Goal: Check status: Check status

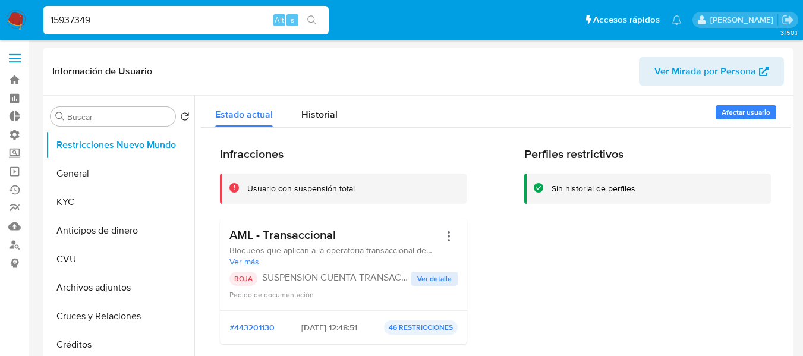
select select "10"
type input "15937349"
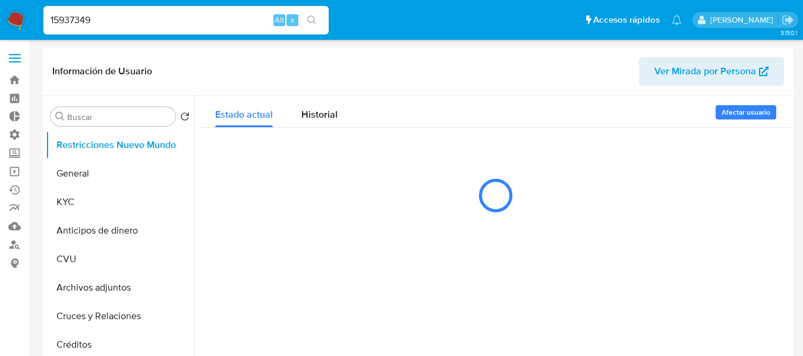
select select "10"
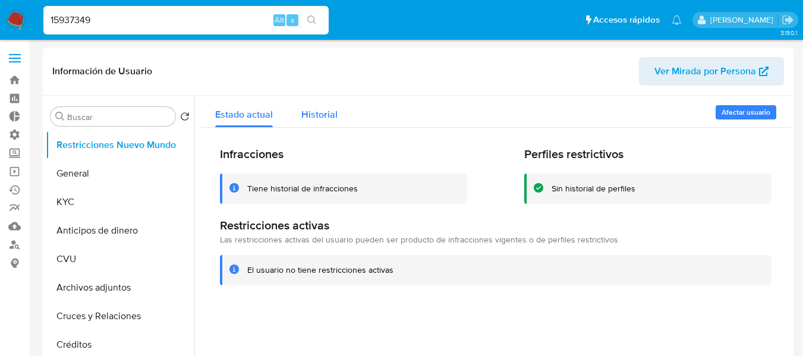
click at [342, 118] on button "Historial" at bounding box center [319, 111] width 65 height 31
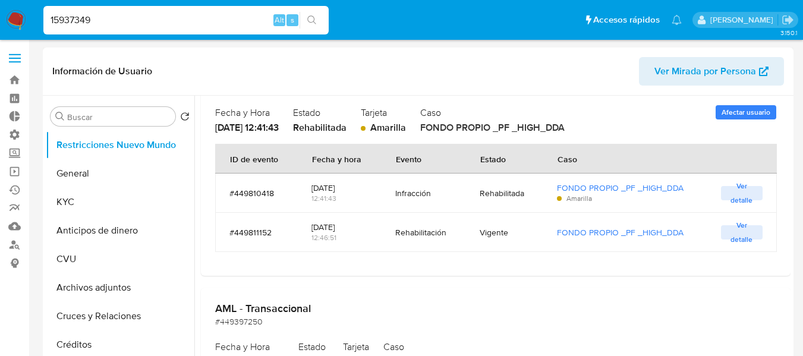
scroll to position [119, 0]
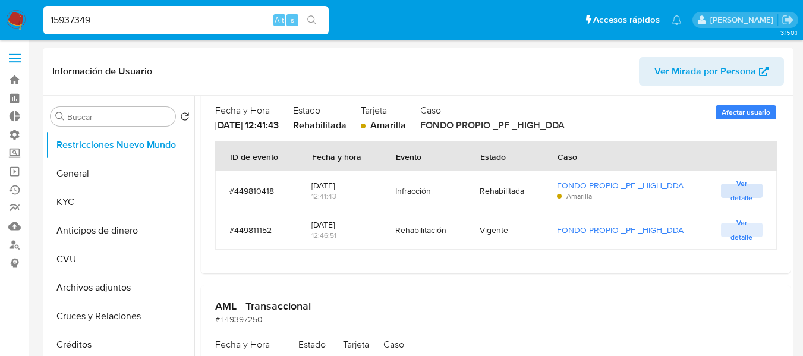
click at [740, 192] on span "Ver detalle" at bounding box center [742, 191] width 30 height 12
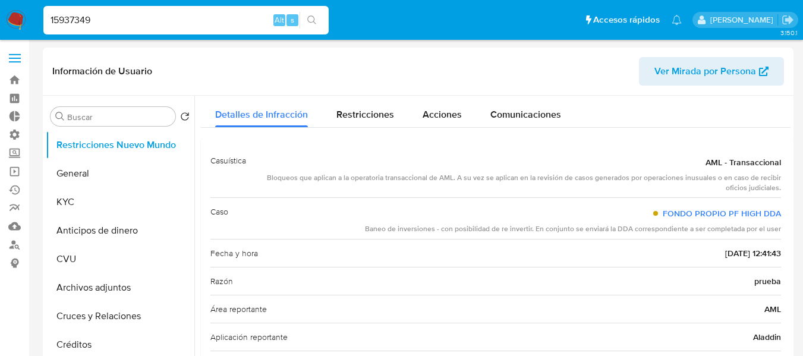
scroll to position [0, 0]
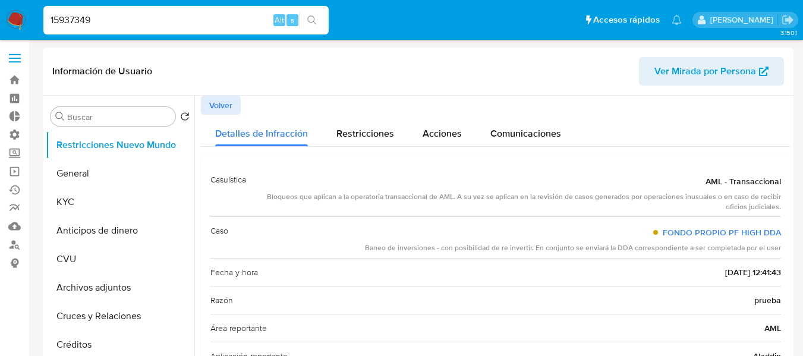
click at [208, 93] on div "Información de Usuario Ver Mirada por Persona" at bounding box center [418, 72] width 750 height 48
click at [214, 100] on span "Volver" at bounding box center [220, 105] width 23 height 17
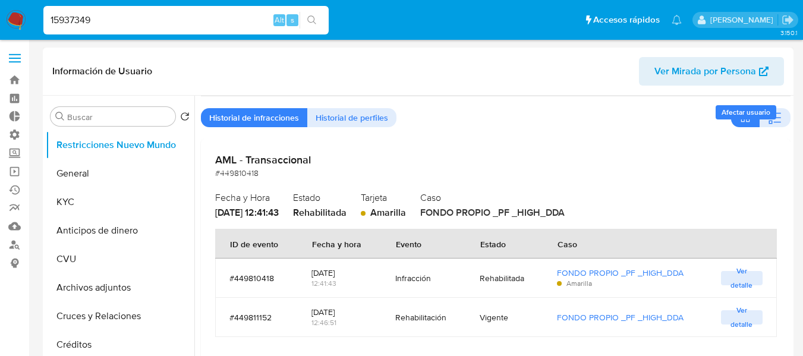
scroll to position [59, 0]
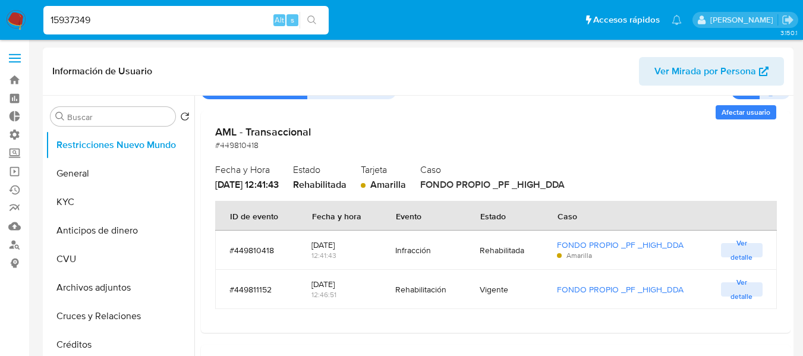
click at [737, 295] on span "Ver detalle" at bounding box center [742, 289] width 30 height 12
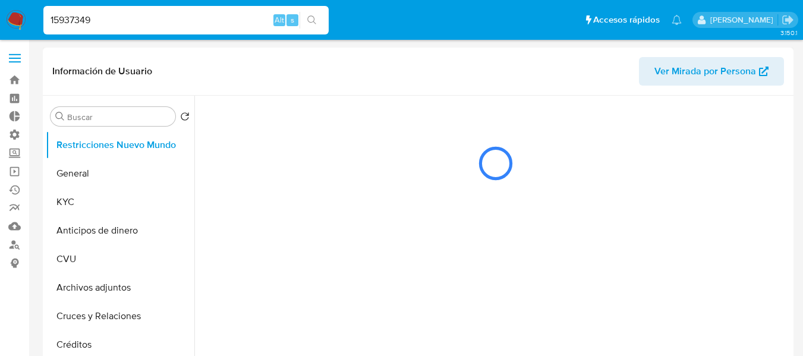
scroll to position [0, 0]
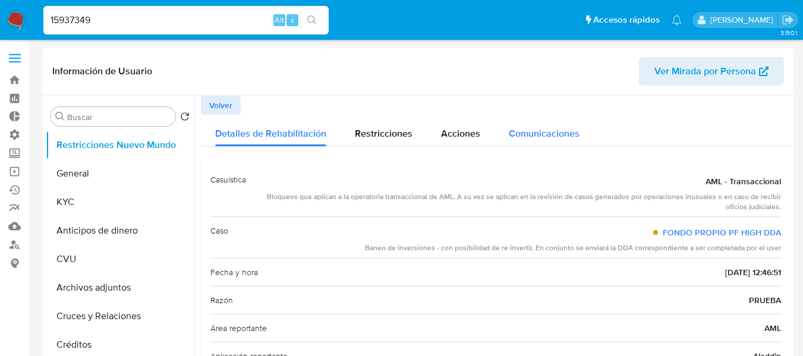
click at [518, 138] on span "Comunicaciones" at bounding box center [544, 134] width 71 height 14
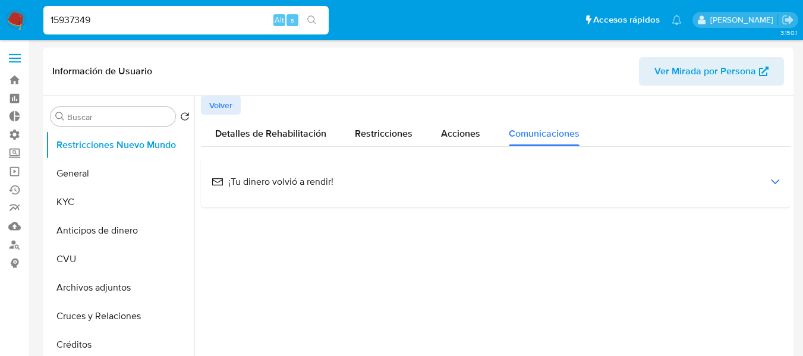
click at [399, 177] on div "¡Tu dinero volvió a rendir!" at bounding box center [495, 182] width 570 height 32
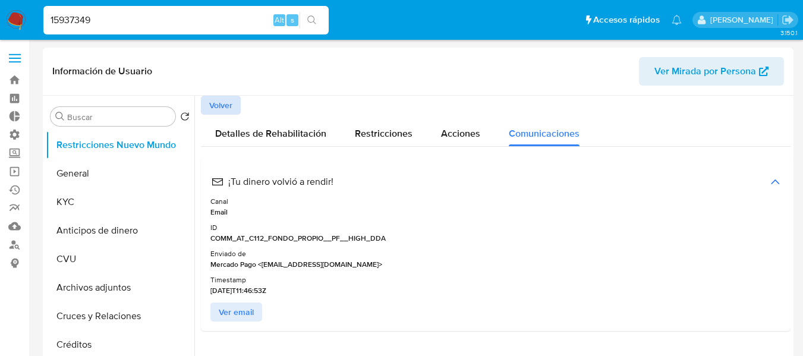
click at [224, 110] on span "Volver" at bounding box center [220, 105] width 23 height 17
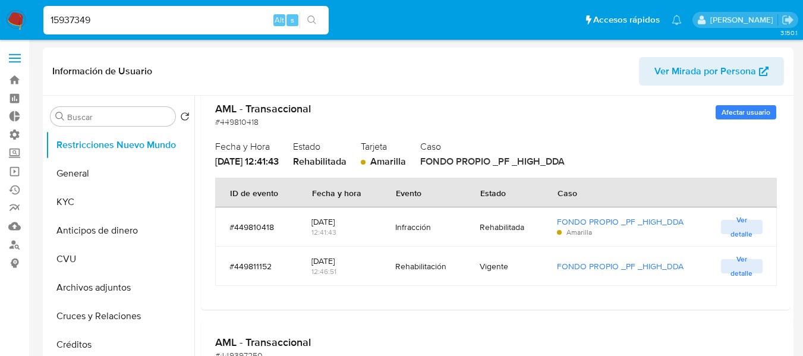
scroll to position [59, 0]
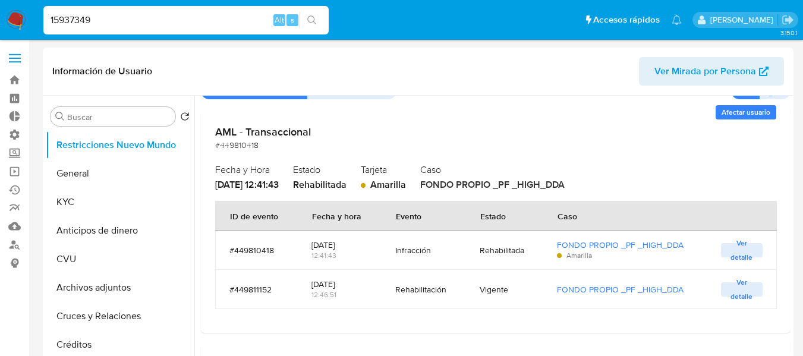
click at [747, 250] on span "Ver detalle" at bounding box center [742, 250] width 30 height 12
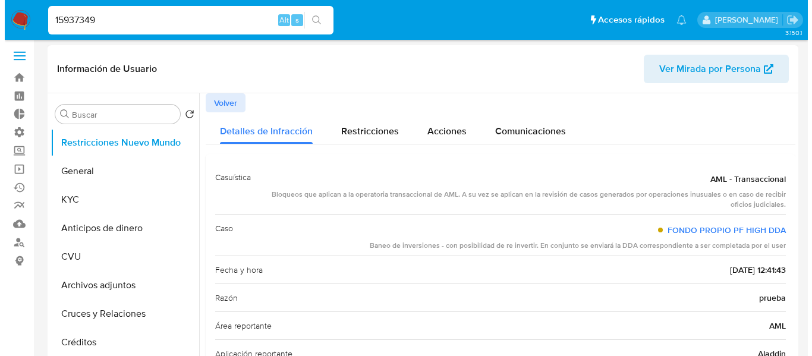
scroll to position [0, 0]
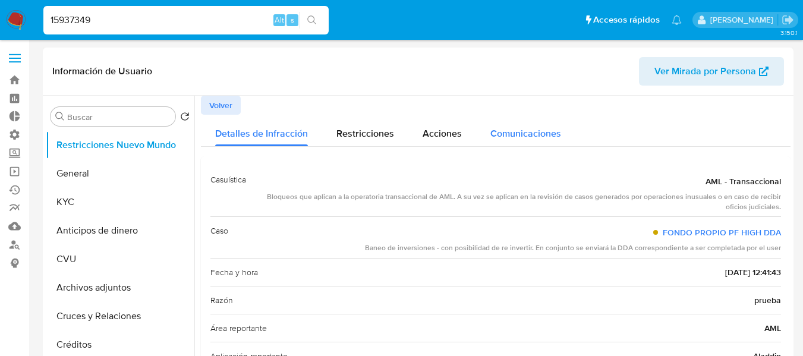
click at [487, 133] on button "Comunicaciones" at bounding box center [525, 130] width 99 height 31
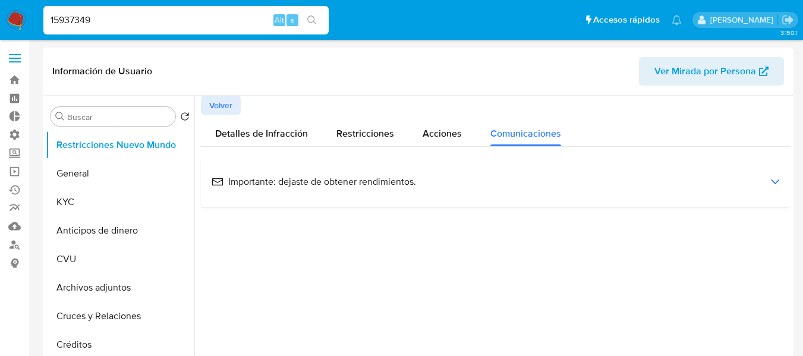
click at [499, 185] on div "Importante: dejaste de obtener rendimientos." at bounding box center [495, 182] width 570 height 32
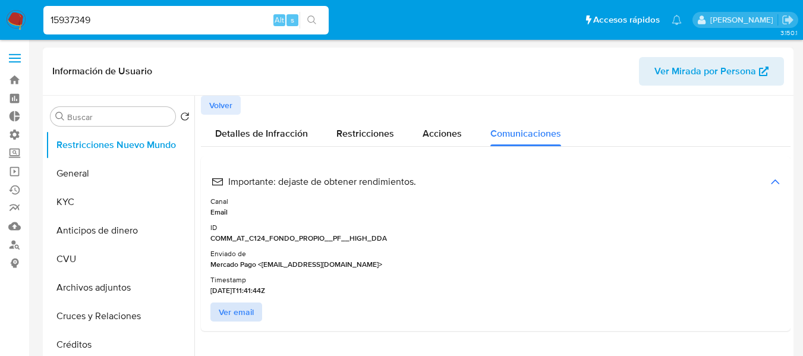
click at [241, 314] on span "Ver email" at bounding box center [236, 312] width 35 height 17
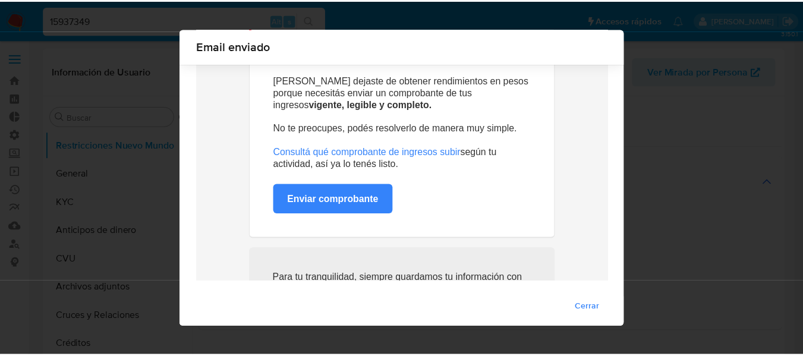
scroll to position [73, 0]
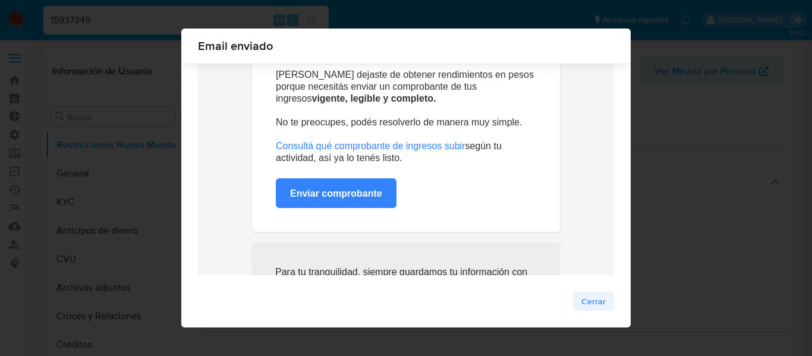
click at [585, 297] on span "Cerrar" at bounding box center [593, 301] width 24 height 17
